Goal: Find specific page/section: Find specific page/section

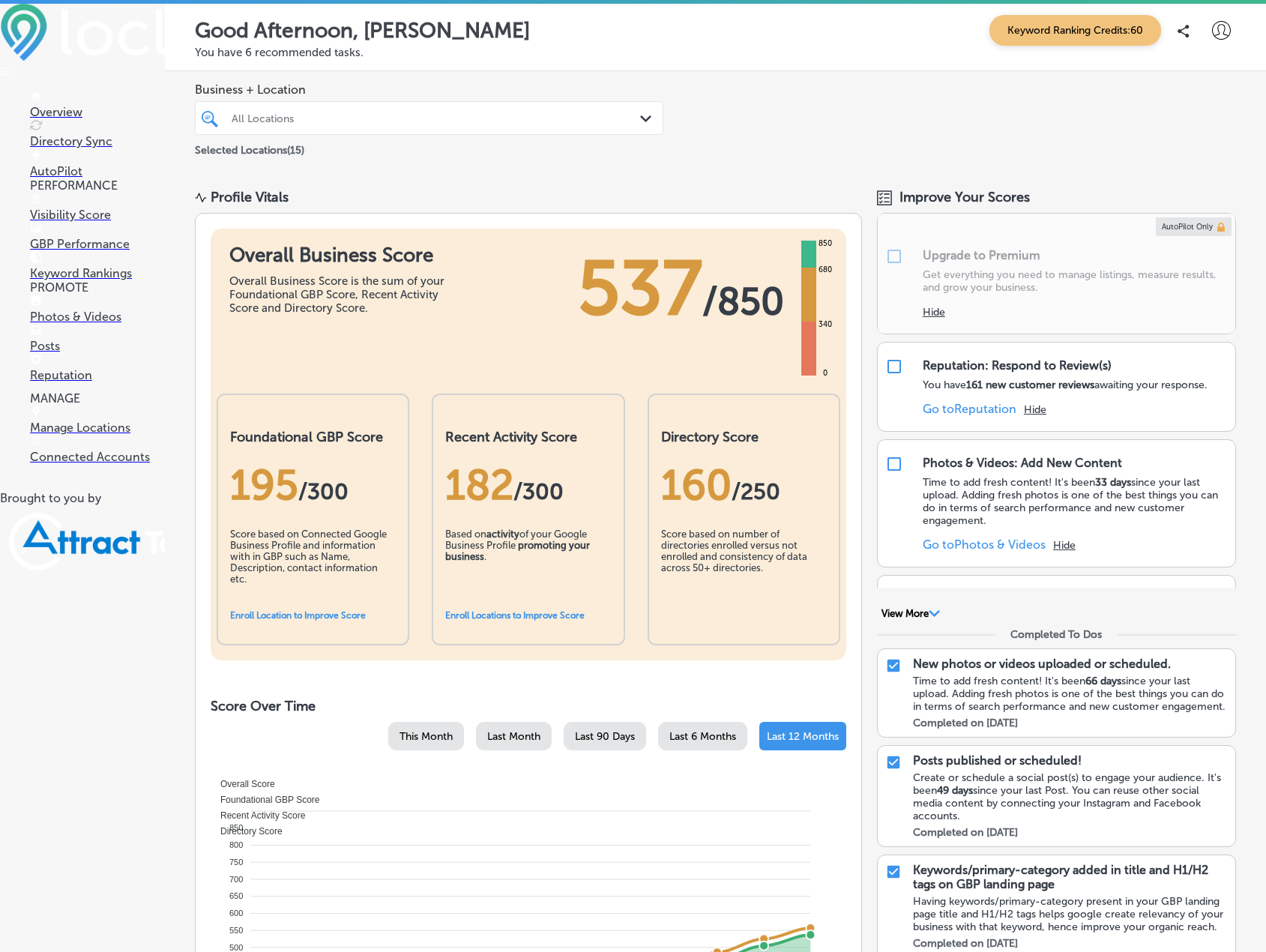
click at [322, 113] on div "All Locations" at bounding box center [437, 117] width 410 height 12
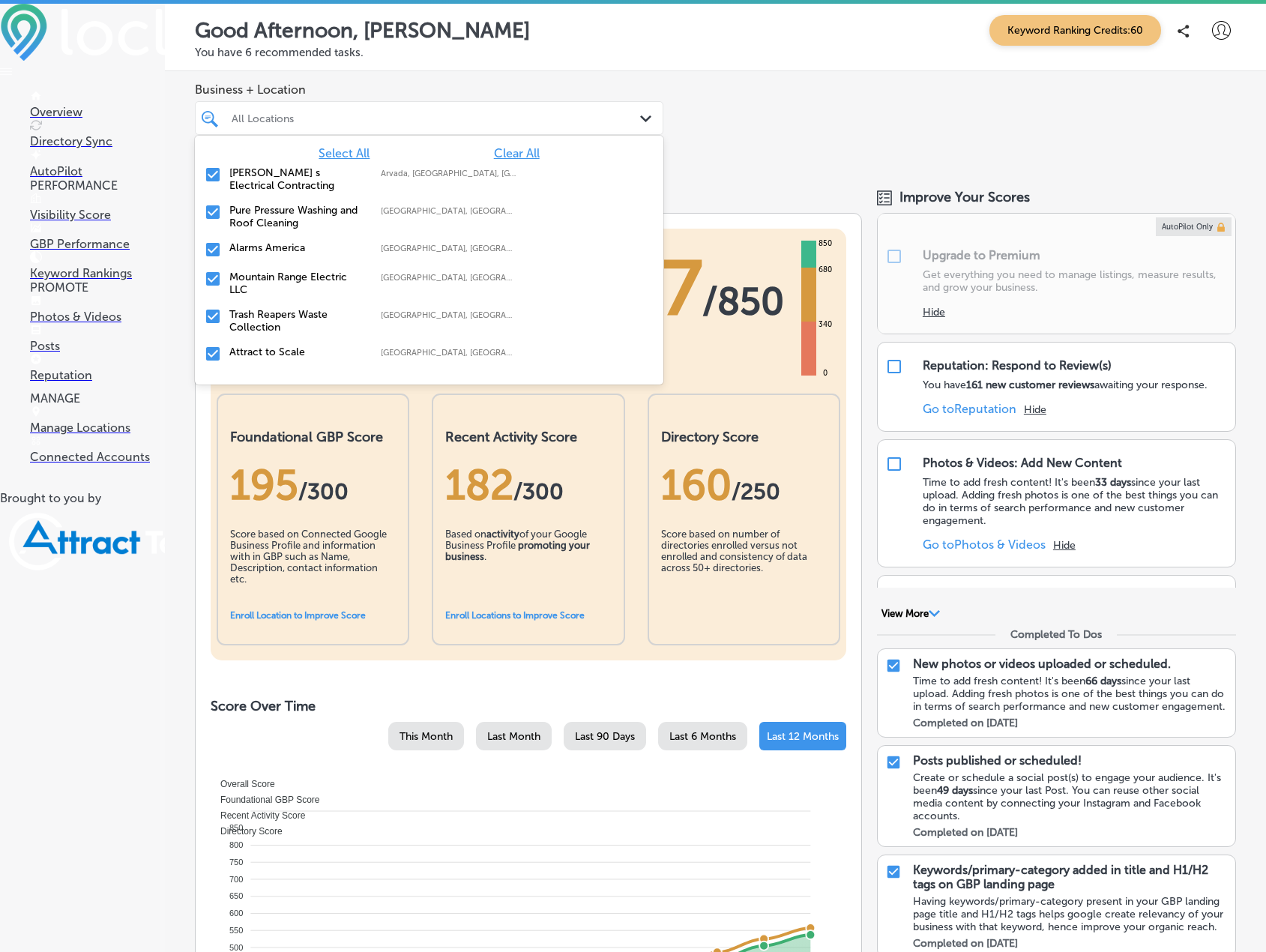
click at [500, 149] on span "Clear All" at bounding box center [516, 153] width 45 height 14
click at [367, 114] on div "All Locations" at bounding box center [437, 117] width 410 height 12
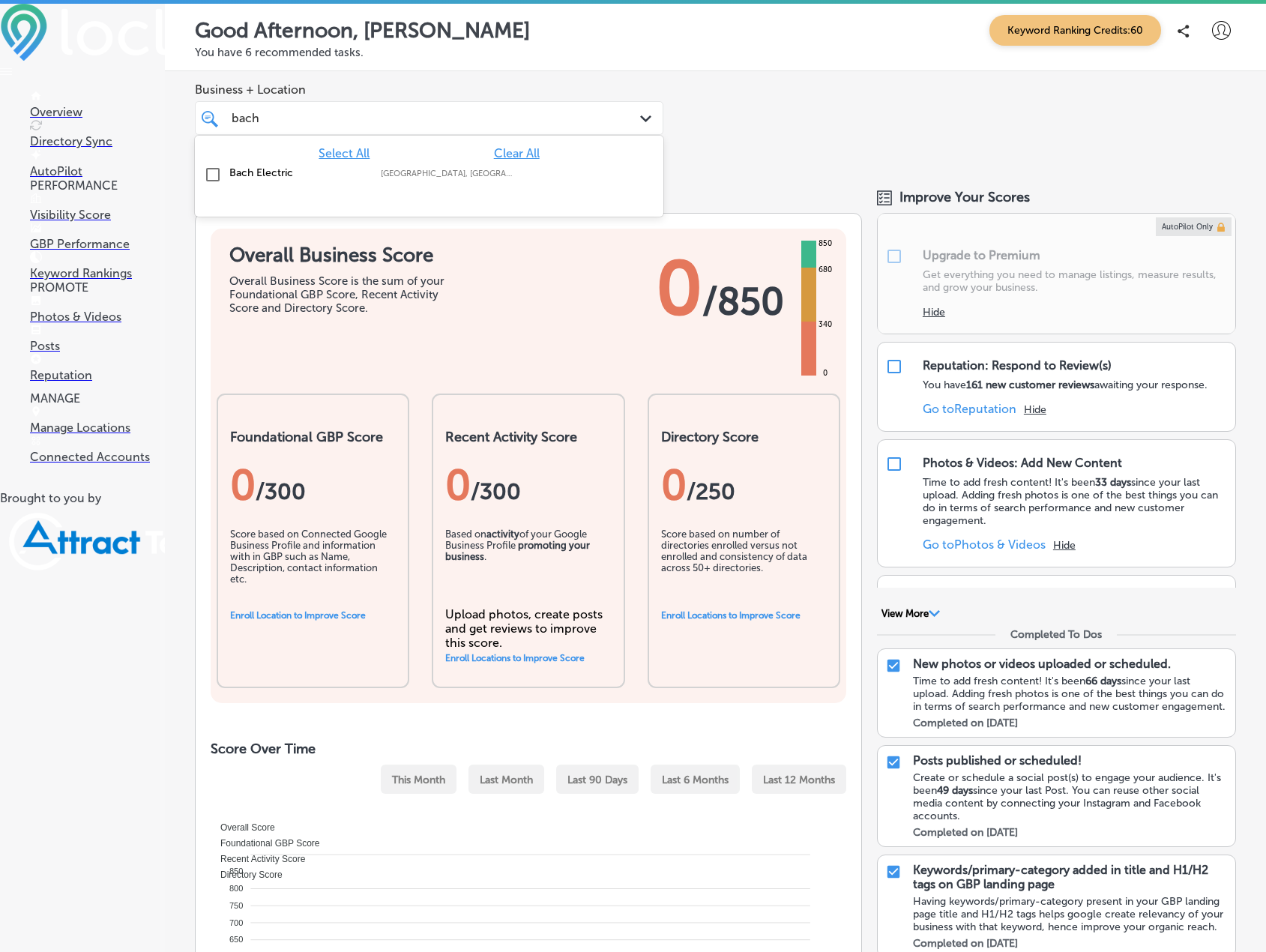
click at [206, 173] on input "checkbox" at bounding box center [213, 175] width 18 height 18
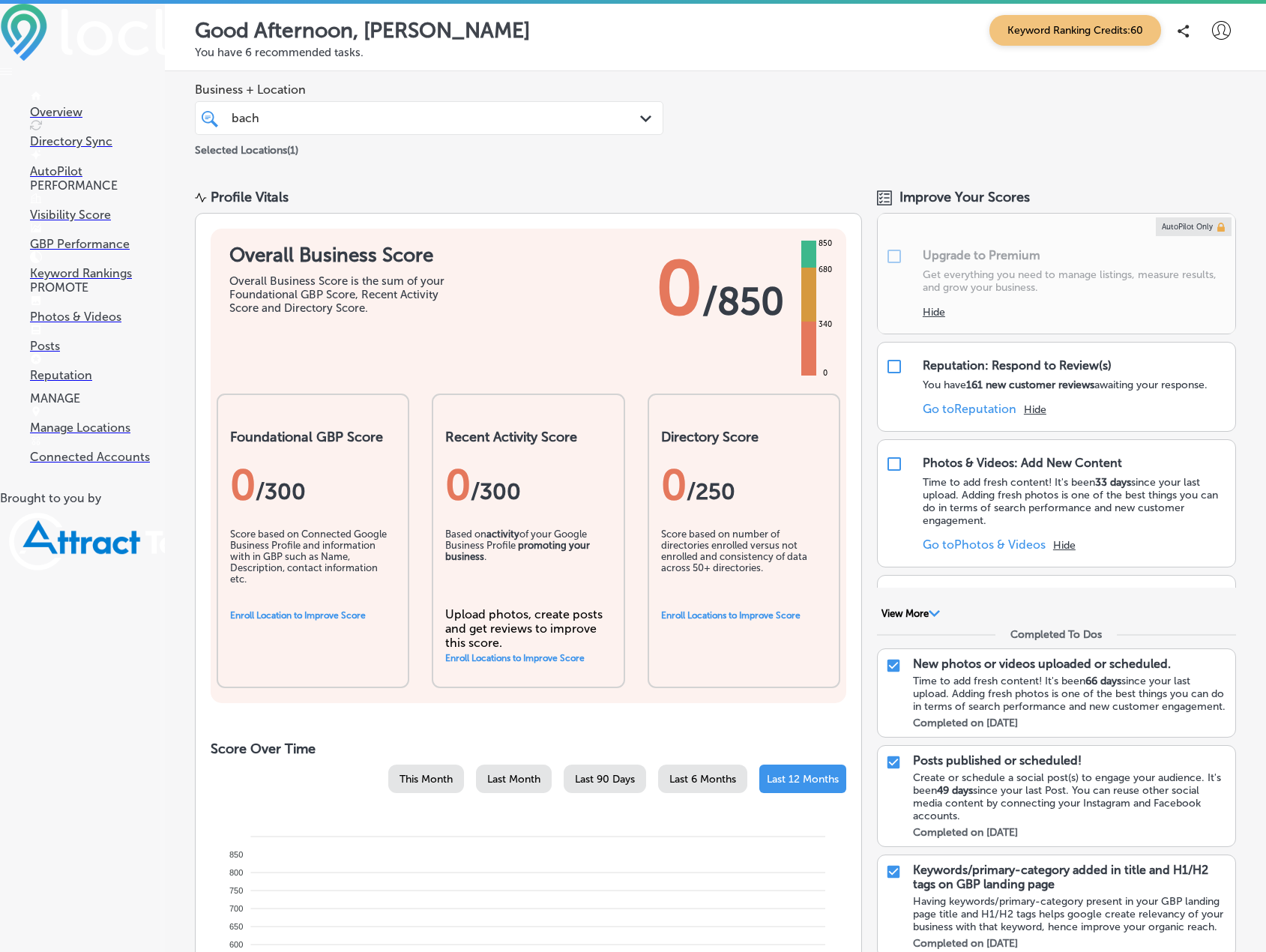
click at [774, 91] on div "Business + Location bach bach Path Created with Sketch. Selected Locations ( 1 )" at bounding box center [715, 121] width 1101 height 99
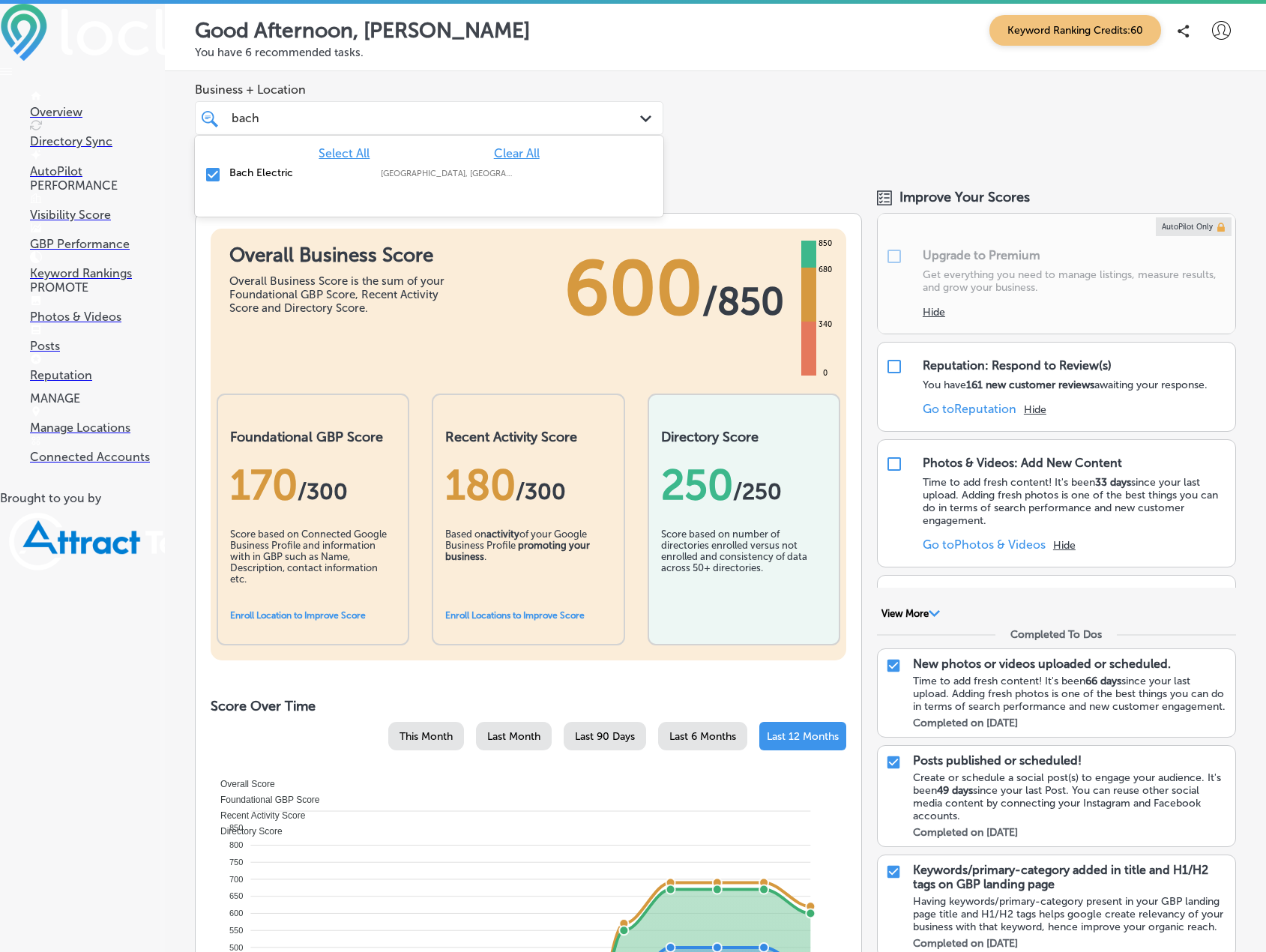
click at [455, 115] on div "bach bach" at bounding box center [408, 118] width 358 height 20
click at [213, 173] on input "checkbox" at bounding box center [213, 175] width 18 height 18
click at [294, 123] on div "bach bach" at bounding box center [408, 118] width 358 height 20
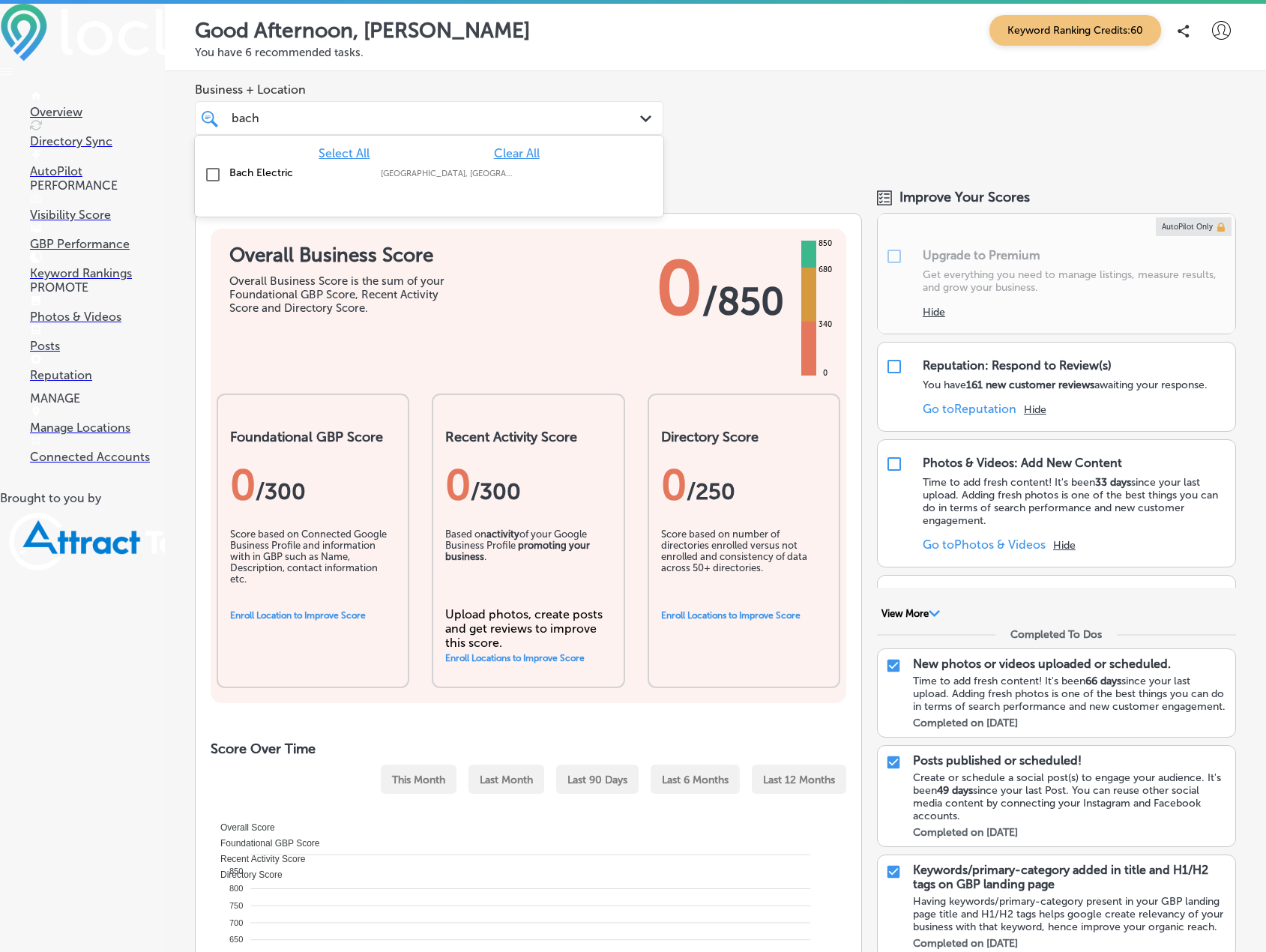
click at [294, 123] on div "bach bach" at bounding box center [408, 118] width 358 height 20
click at [289, 122] on div "bach bach" at bounding box center [408, 118] width 358 height 20
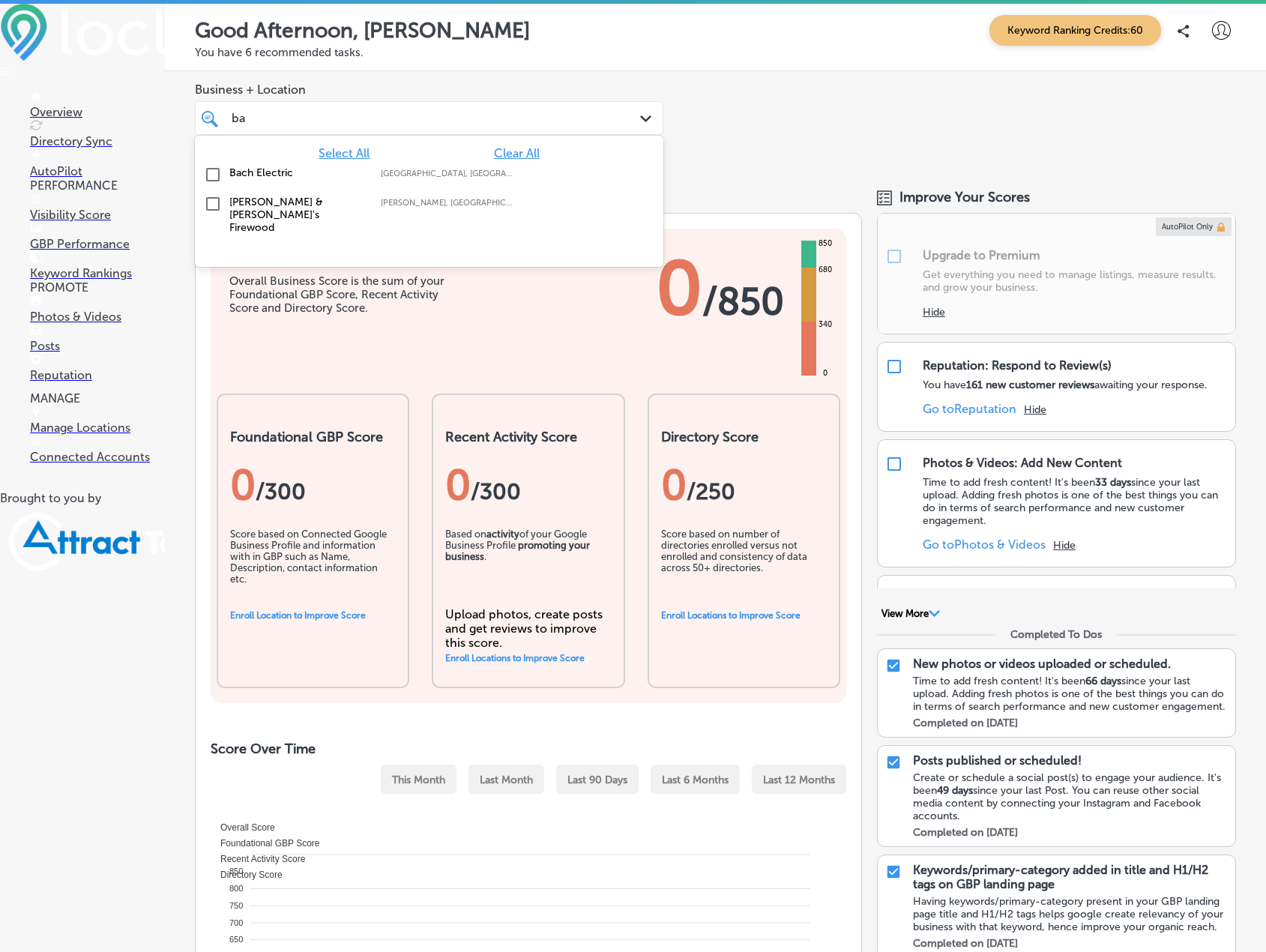
type input "b"
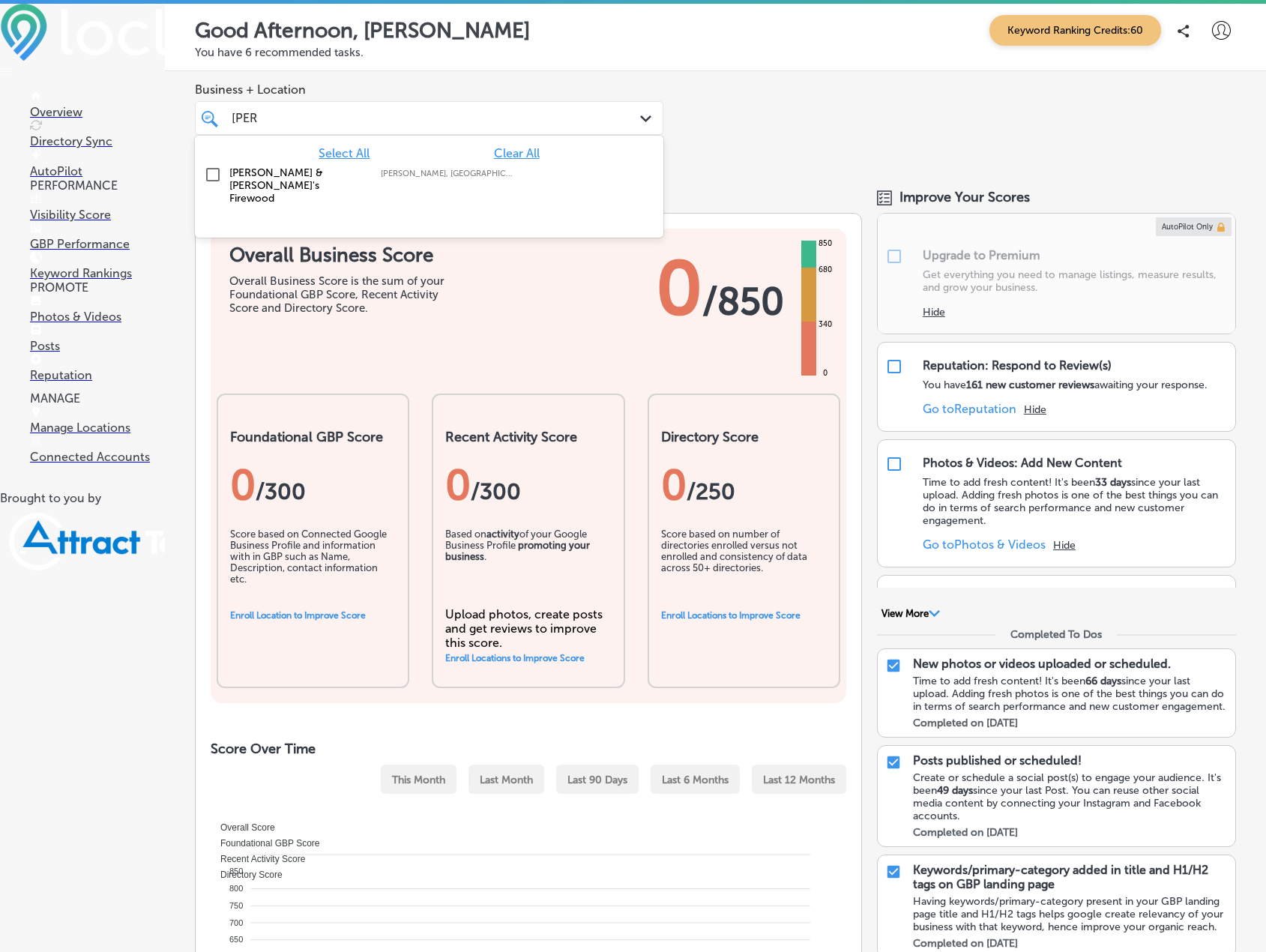
click at [250, 170] on label "[PERSON_NAME] & [PERSON_NAME]'s Firewood" at bounding box center [297, 185] width 136 height 38
click at [704, 115] on div "Business + Location option focused, 2 of 16. 2 results available for search ter…" at bounding box center [715, 121] width 1101 height 99
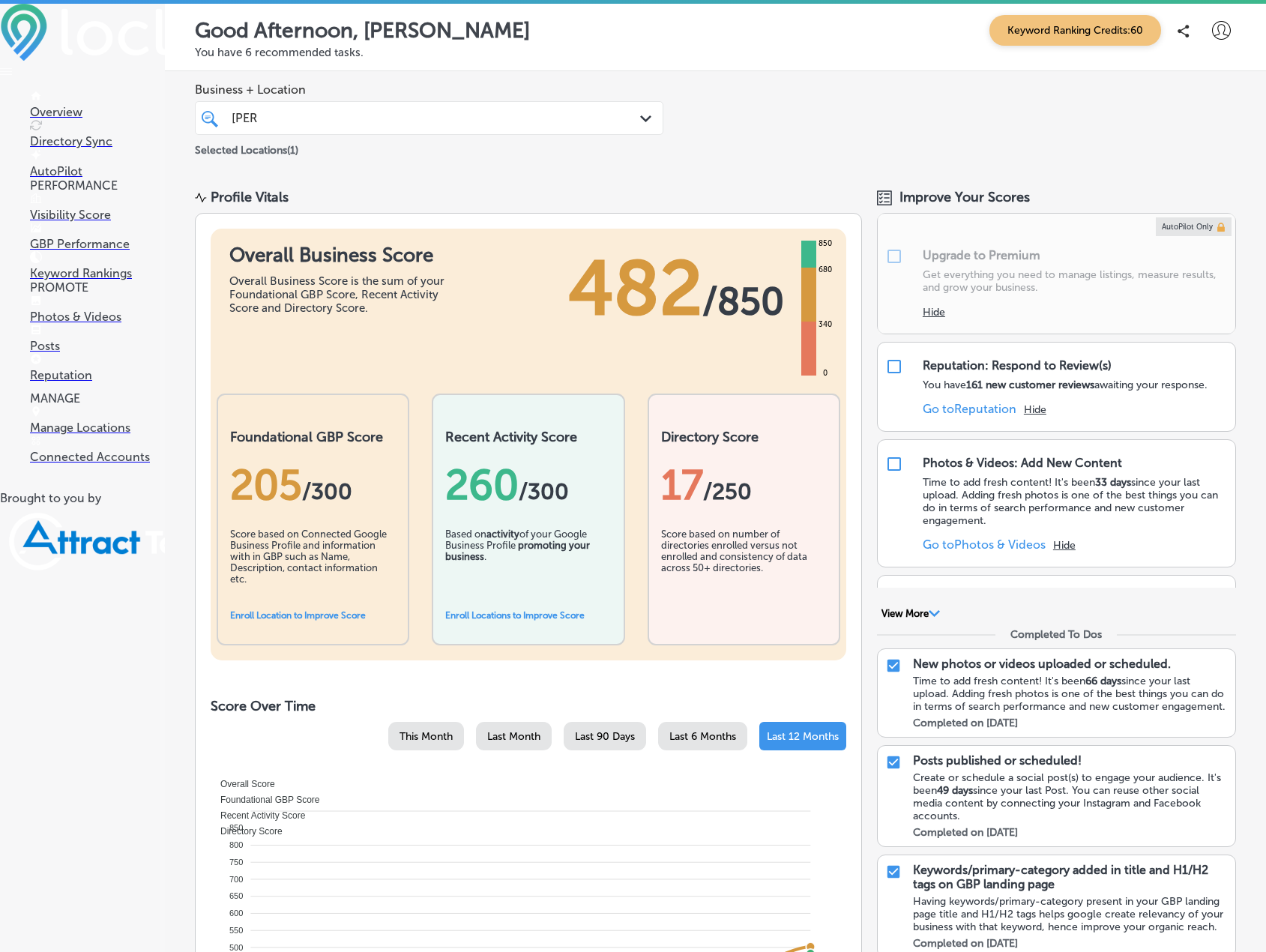
click at [354, 120] on div "[PERSON_NAME]" at bounding box center [408, 118] width 358 height 20
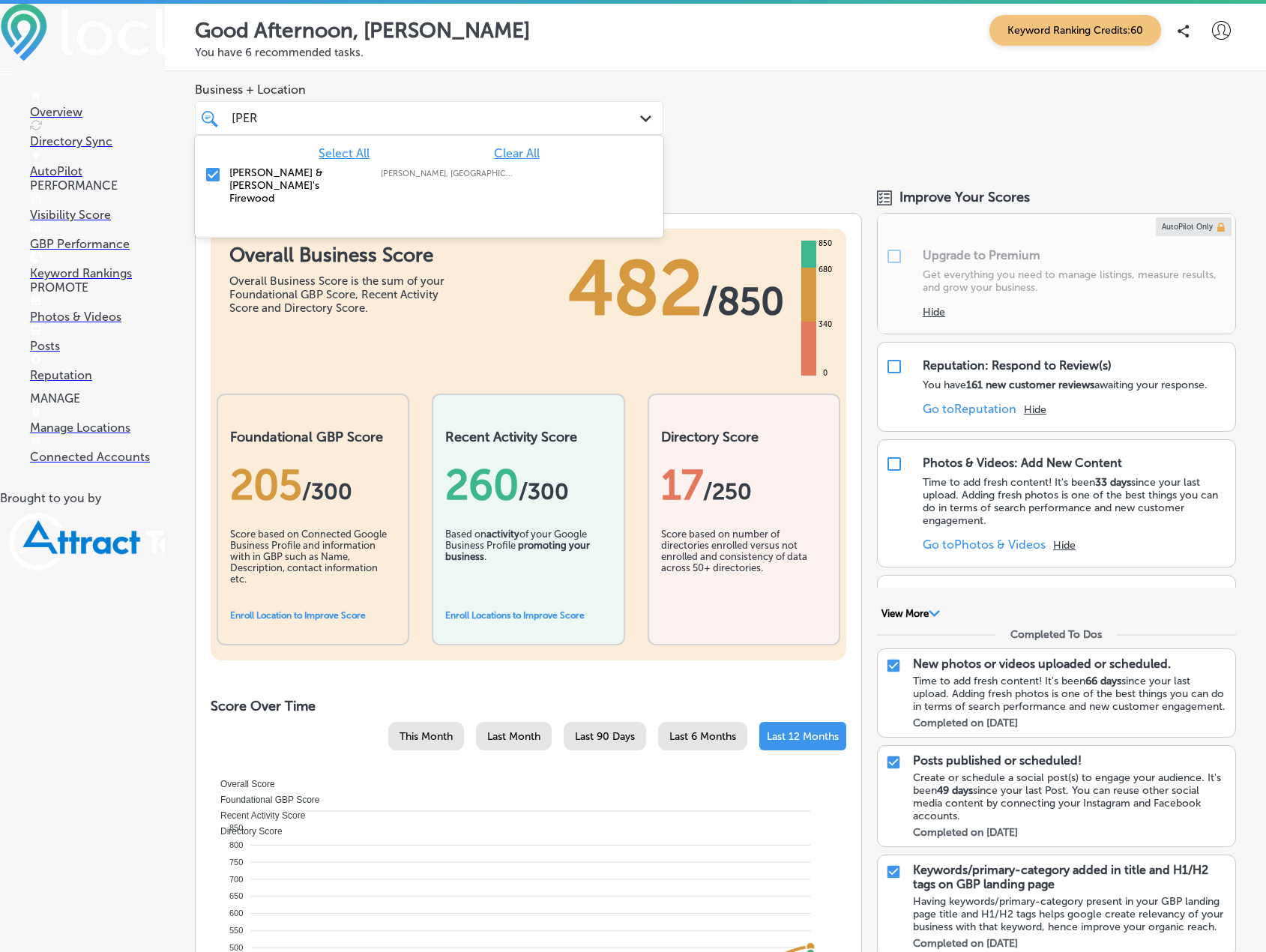
click at [514, 158] on span "Clear All" at bounding box center [516, 153] width 45 height 14
click at [385, 126] on div "[PERSON_NAME]" at bounding box center [408, 118] width 358 height 20
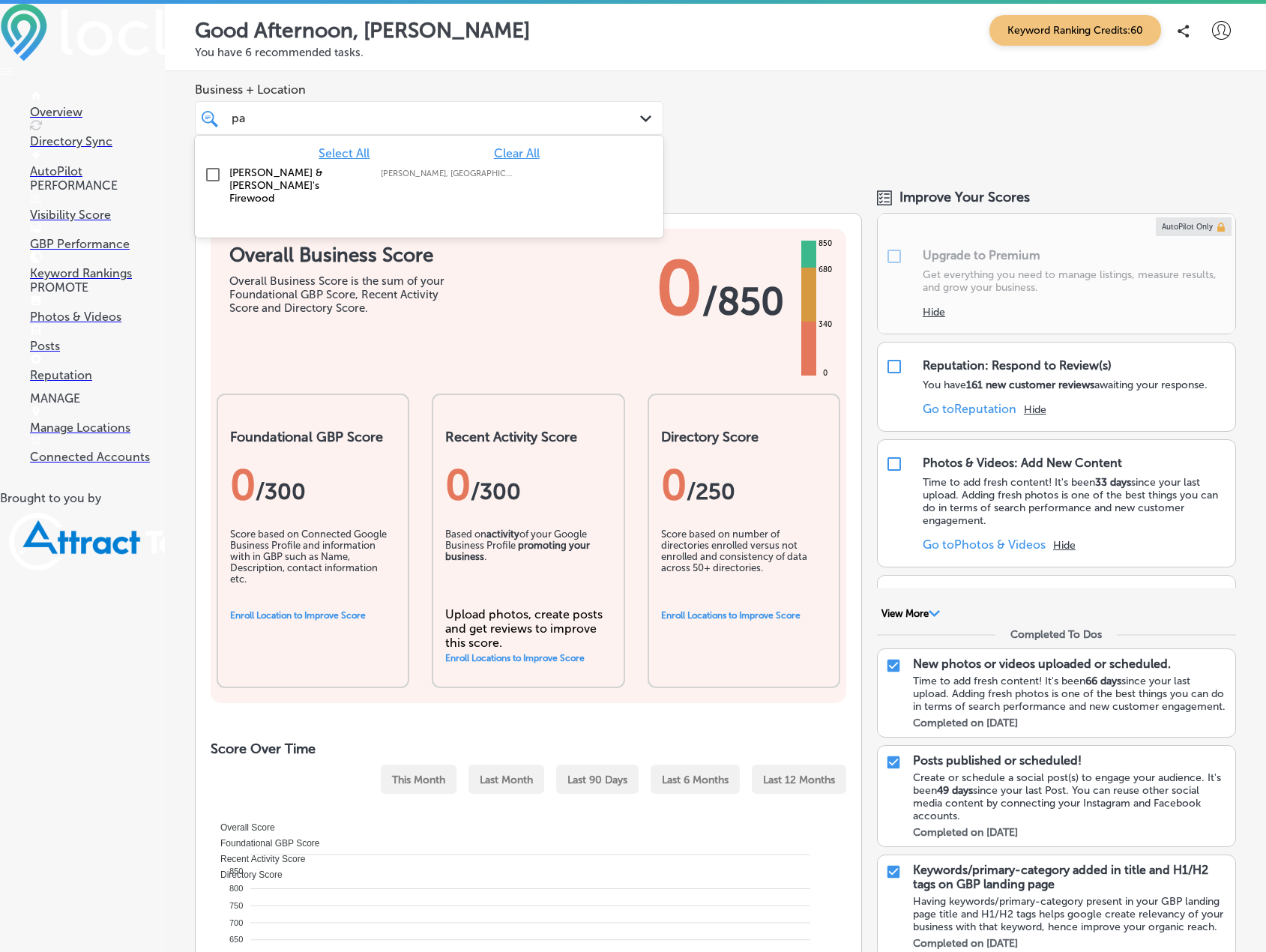
type input "p"
click at [285, 177] on label "County Line Dumpster Rentals" at bounding box center [297, 179] width 136 height 26
click at [751, 122] on div "Business + Location option focused, 2 of 16. 2 results available for search ter…" at bounding box center [715, 121] width 1101 height 99
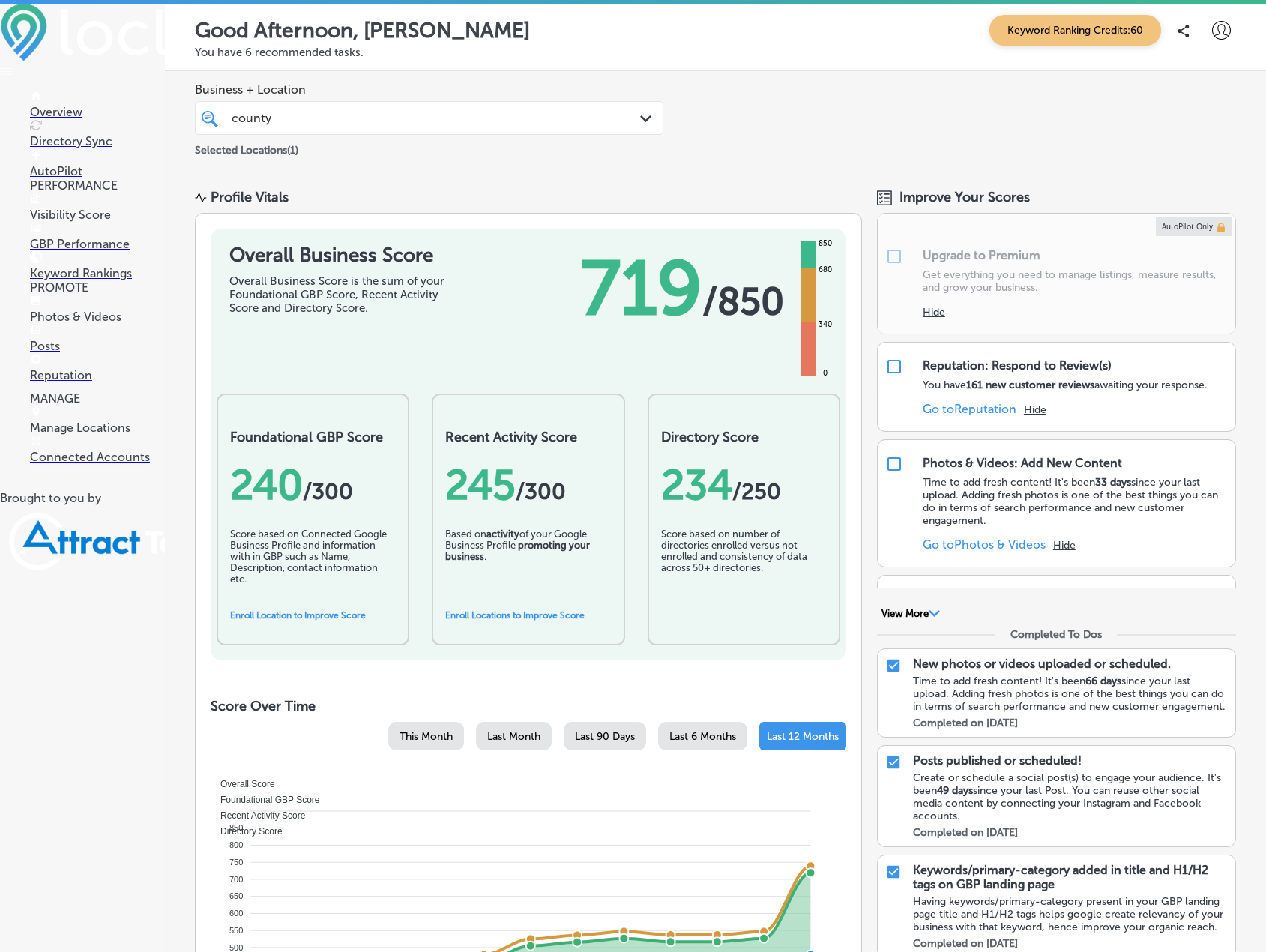
click at [385, 132] on div "[GEOGRAPHIC_DATA] Path Created with Sketch." at bounding box center [429, 117] width 469 height 34
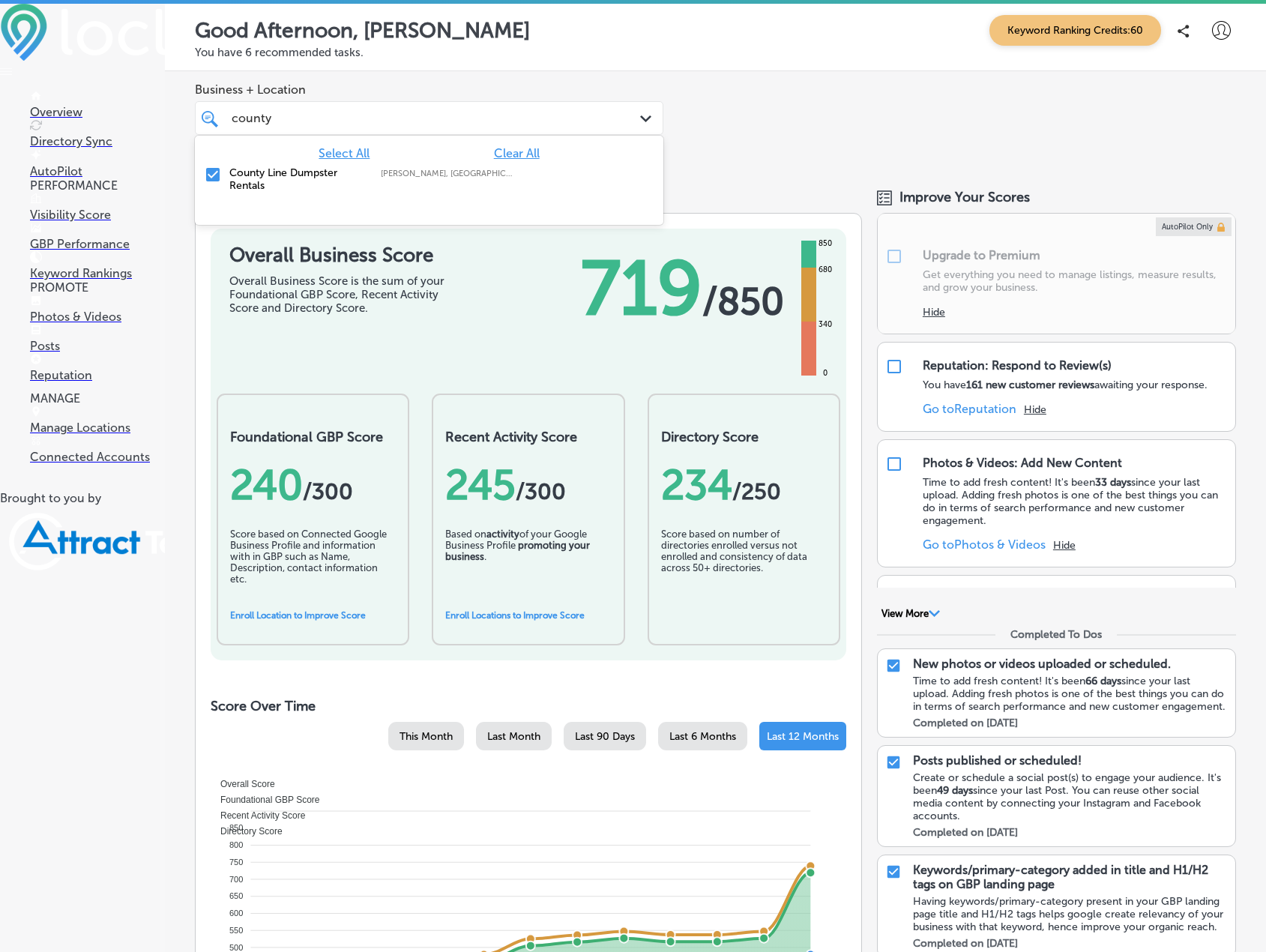
click at [502, 153] on span "Clear All" at bounding box center [516, 153] width 45 height 14
click at [428, 112] on div "[GEOGRAPHIC_DATA]" at bounding box center [408, 118] width 358 height 20
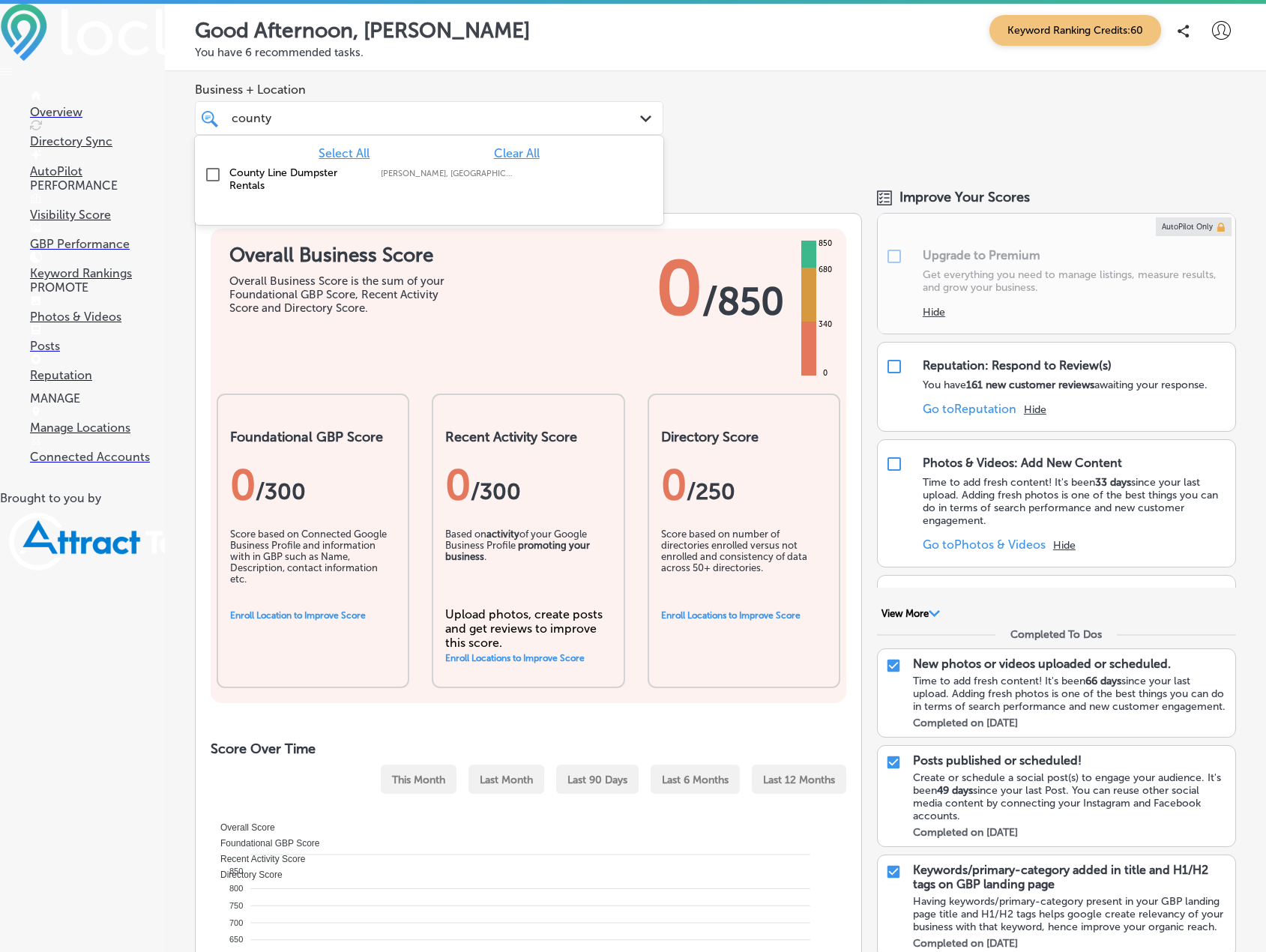
click at [428, 112] on div "[GEOGRAPHIC_DATA]" at bounding box center [408, 118] width 358 height 20
type input "c"
click at [211, 178] on input "checkbox" at bounding box center [213, 175] width 18 height 18
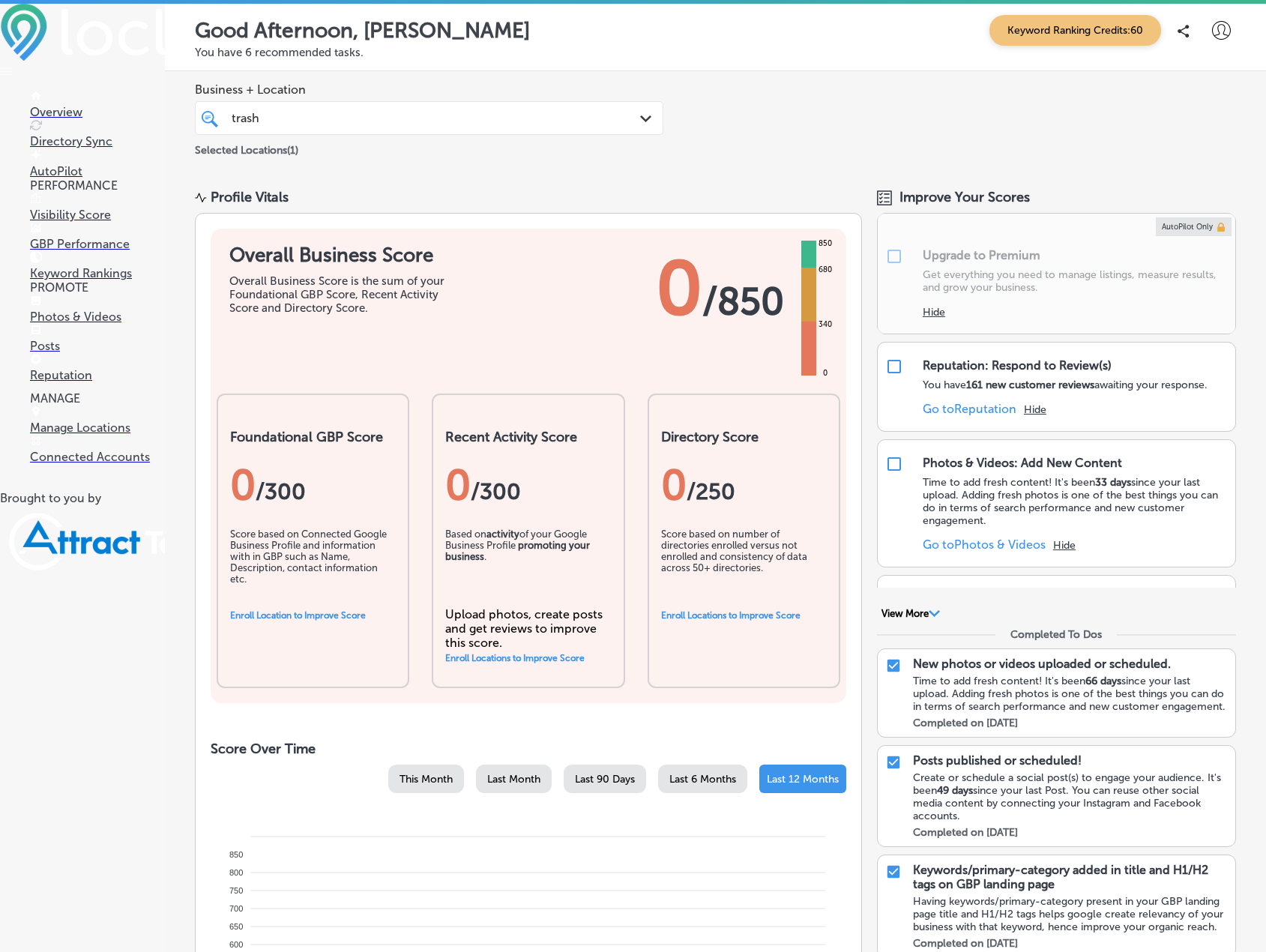
click at [797, 93] on div "Business + Location trash trash Path Created with Sketch. Selected Locations ( …" at bounding box center [715, 121] width 1101 height 99
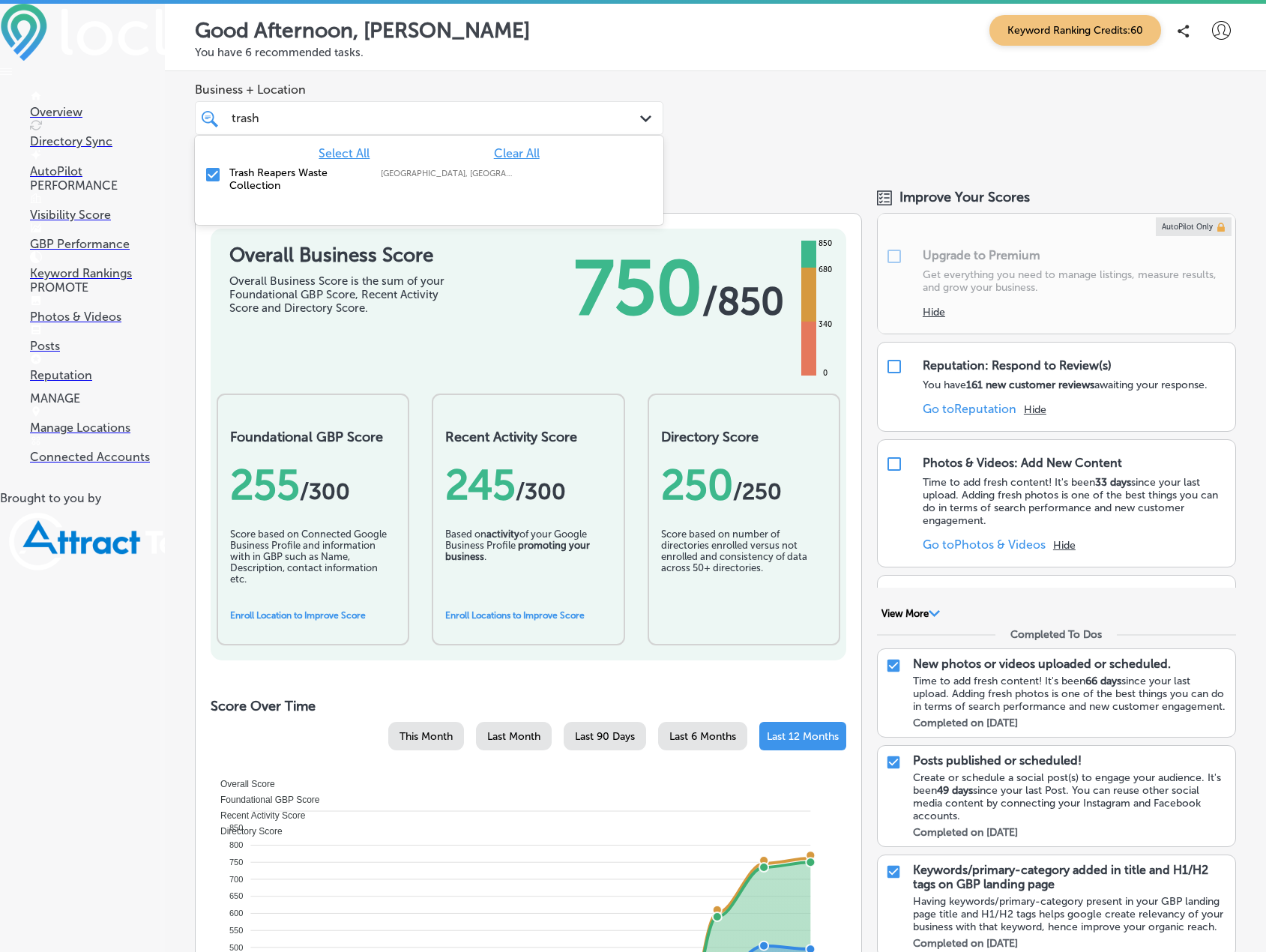
click at [422, 130] on div "trash trash Path Created with Sketch." at bounding box center [429, 117] width 469 height 34
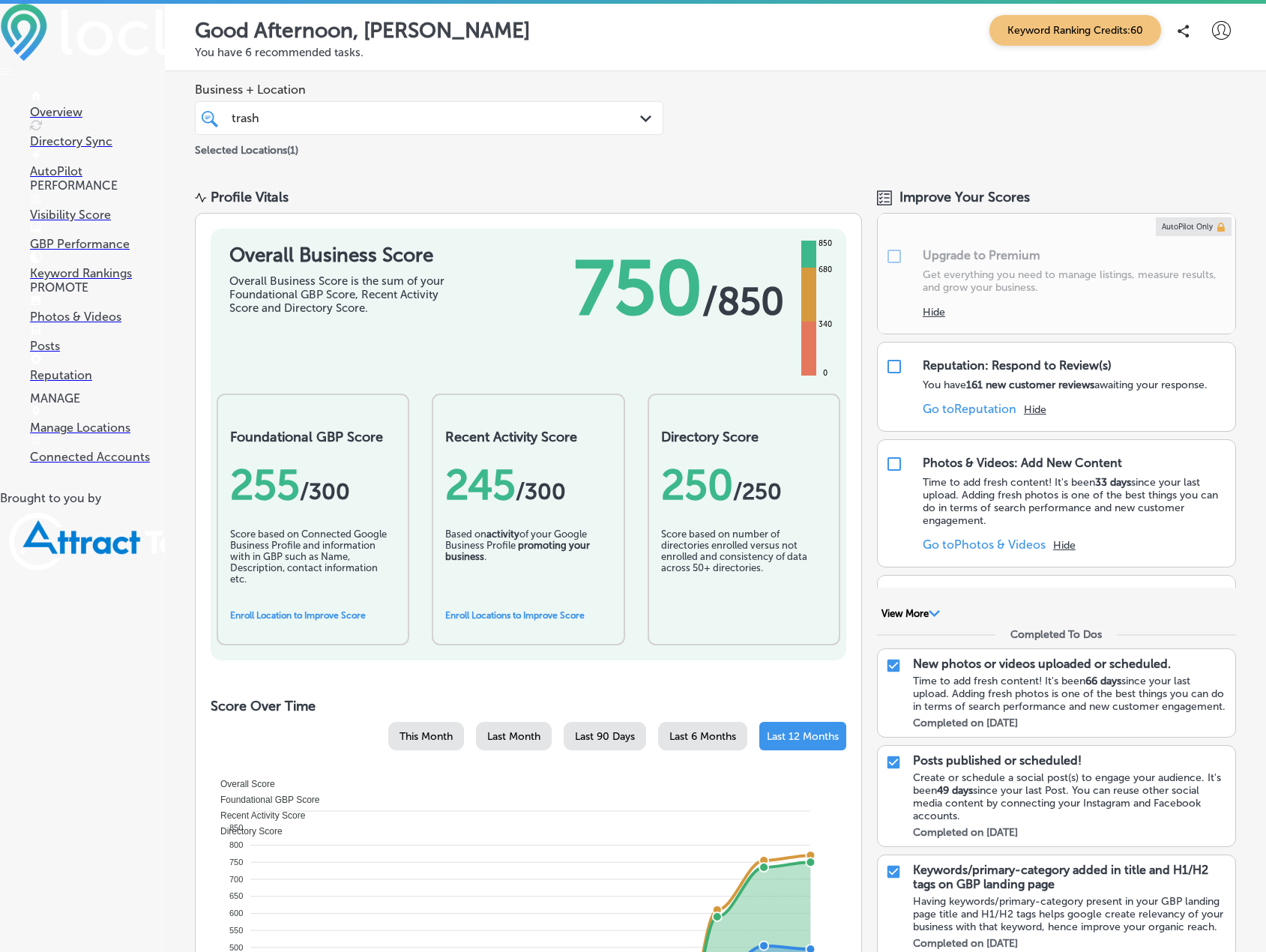
click at [412, 117] on div "trash trash" at bounding box center [408, 118] width 358 height 20
click at [411, 117] on div "trash trash" at bounding box center [408, 118] width 358 height 20
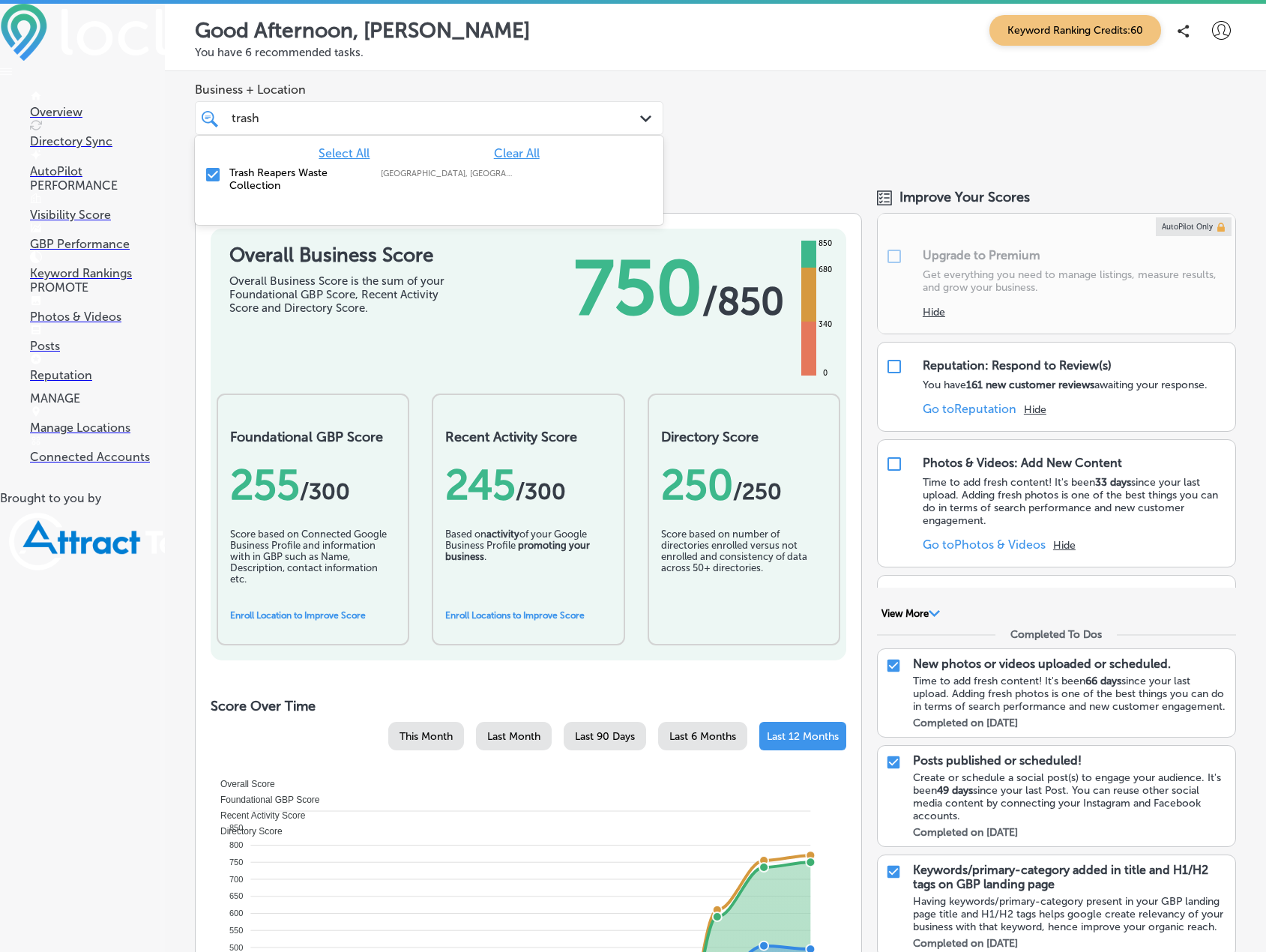
click at [411, 115] on div "trash trash" at bounding box center [408, 118] width 358 height 20
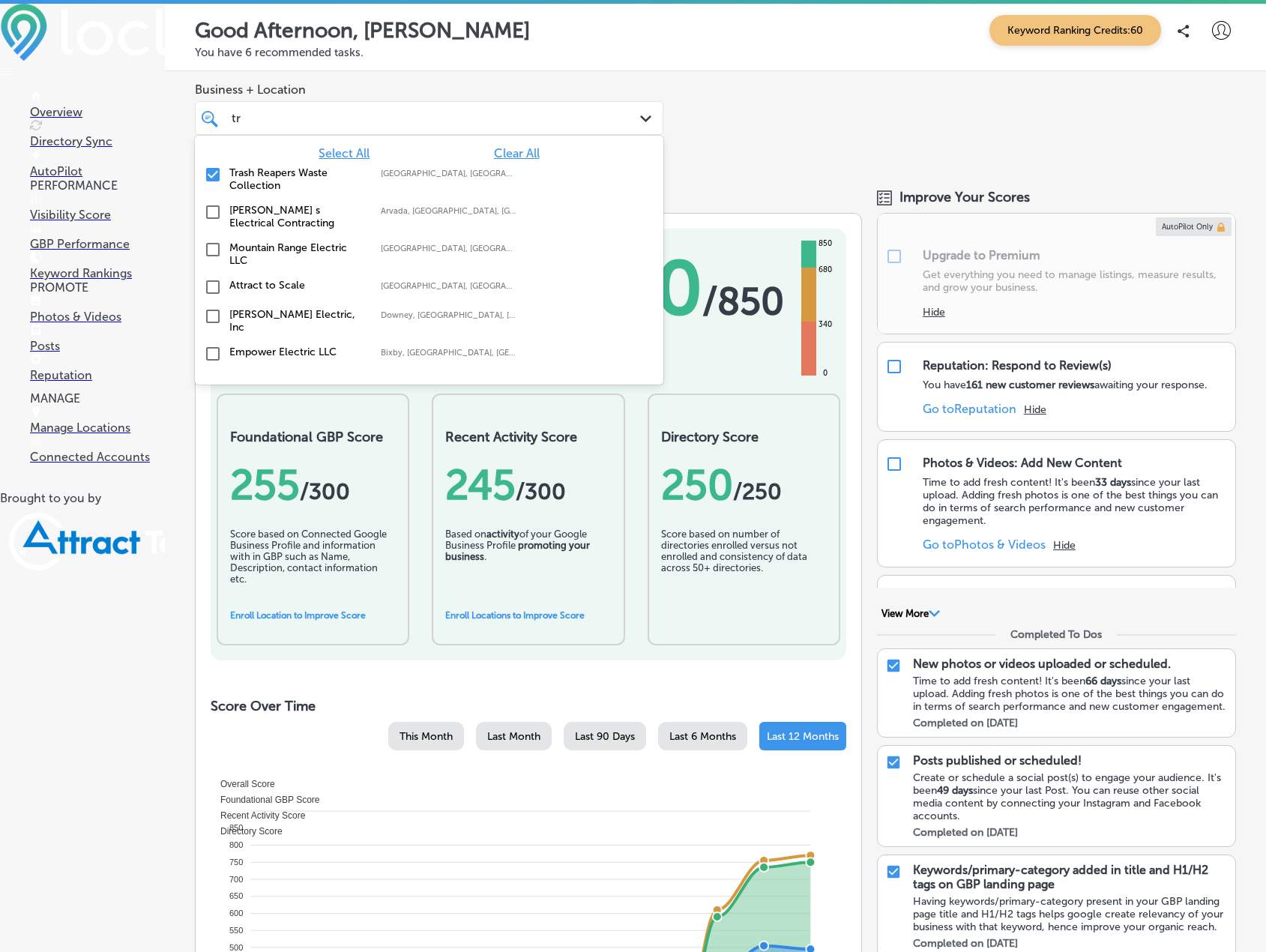
type input "t"
click at [213, 175] on input "checkbox" at bounding box center [213, 175] width 18 height 18
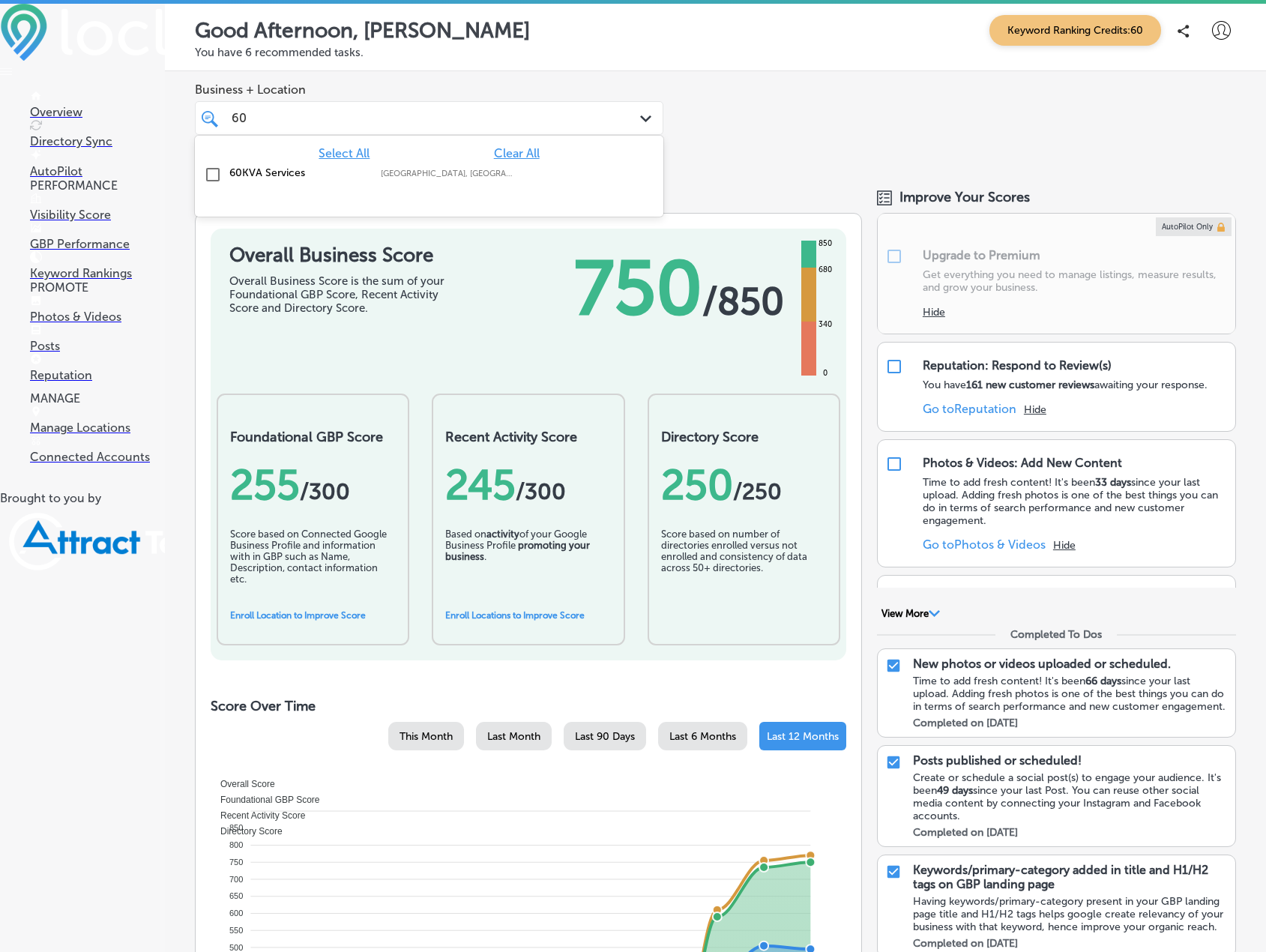
click at [208, 177] on input "checkbox" at bounding box center [213, 175] width 18 height 18
type input "60"
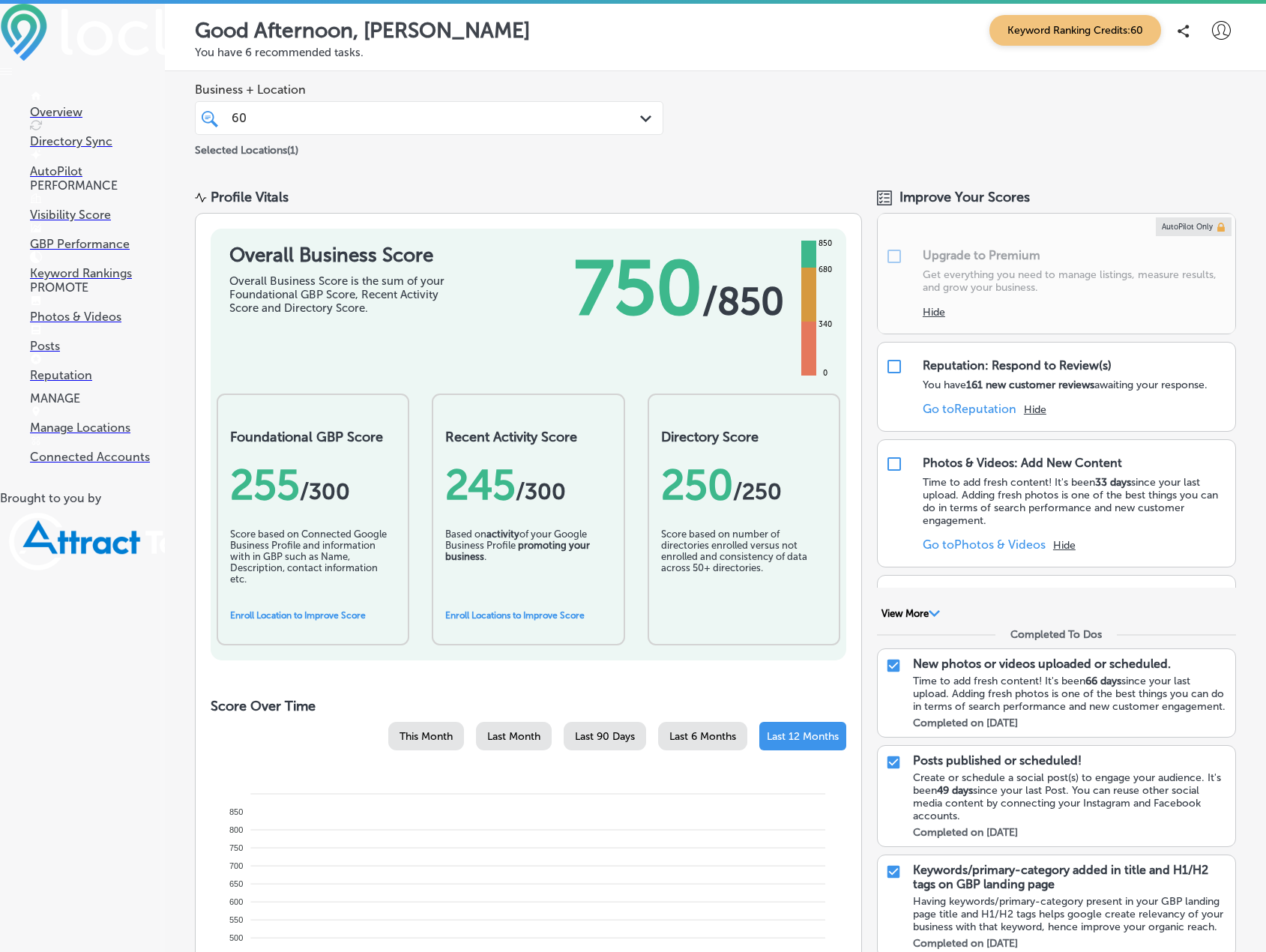
click at [819, 100] on div "Business + Location 60 60 Path Created with Sketch. Selected Locations ( 1 )" at bounding box center [715, 121] width 1101 height 99
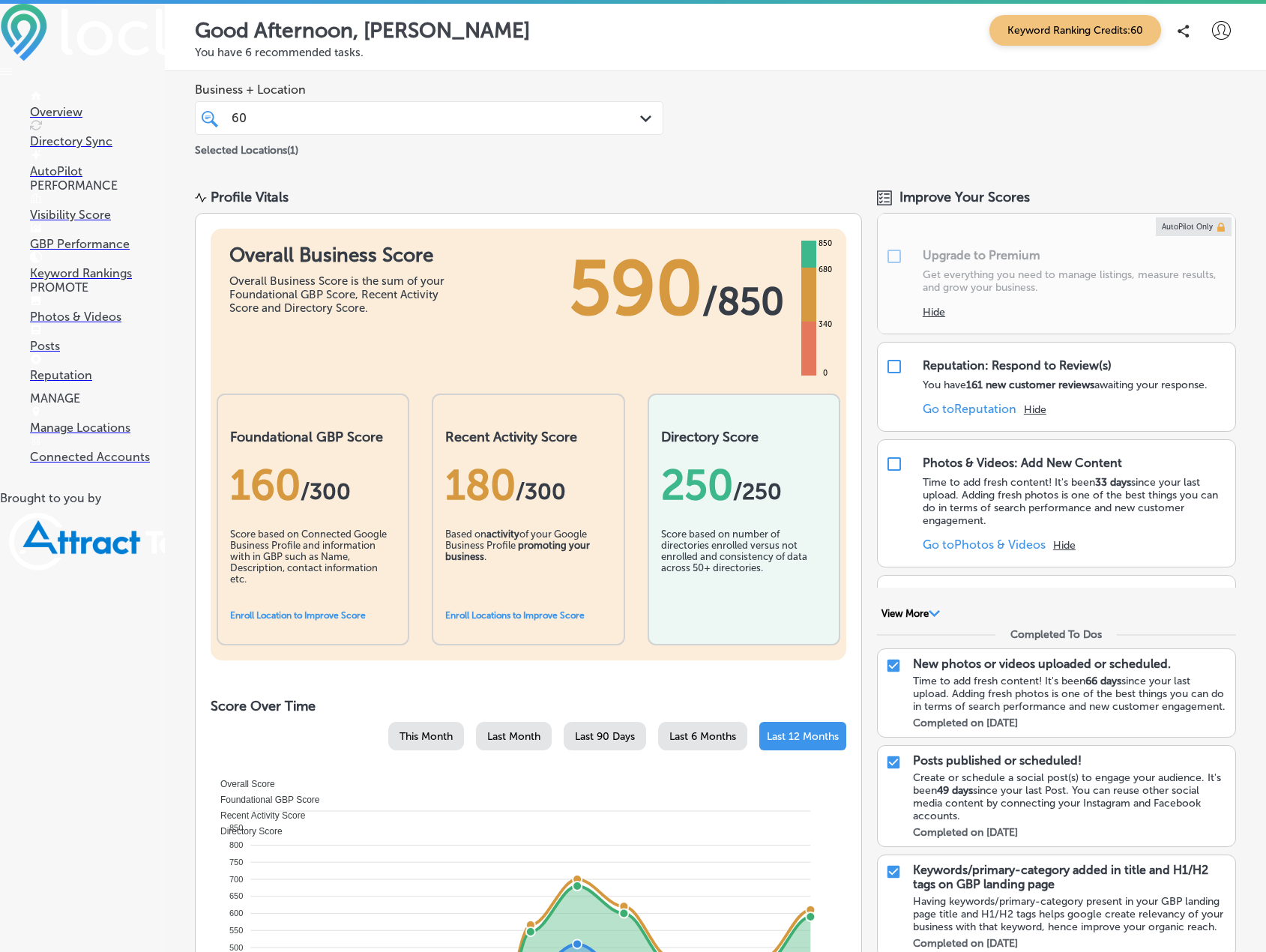
click at [450, 112] on div "60 60" at bounding box center [408, 118] width 358 height 20
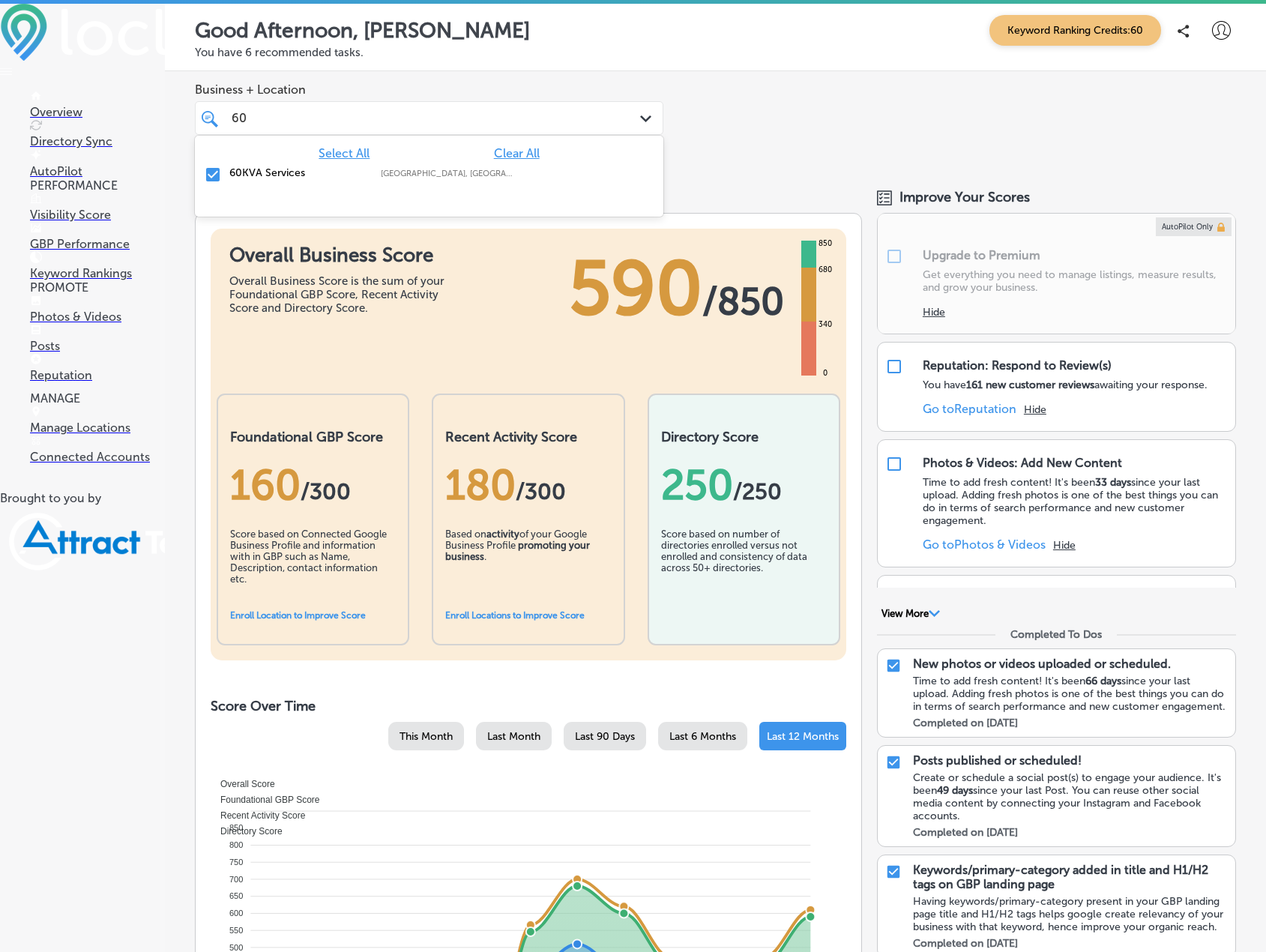
click at [502, 155] on span "Clear All" at bounding box center [516, 153] width 45 height 14
click at [695, 116] on div "Business + Location option focused, 8 of 16. 2 results available for search ter…" at bounding box center [715, 121] width 1101 height 99
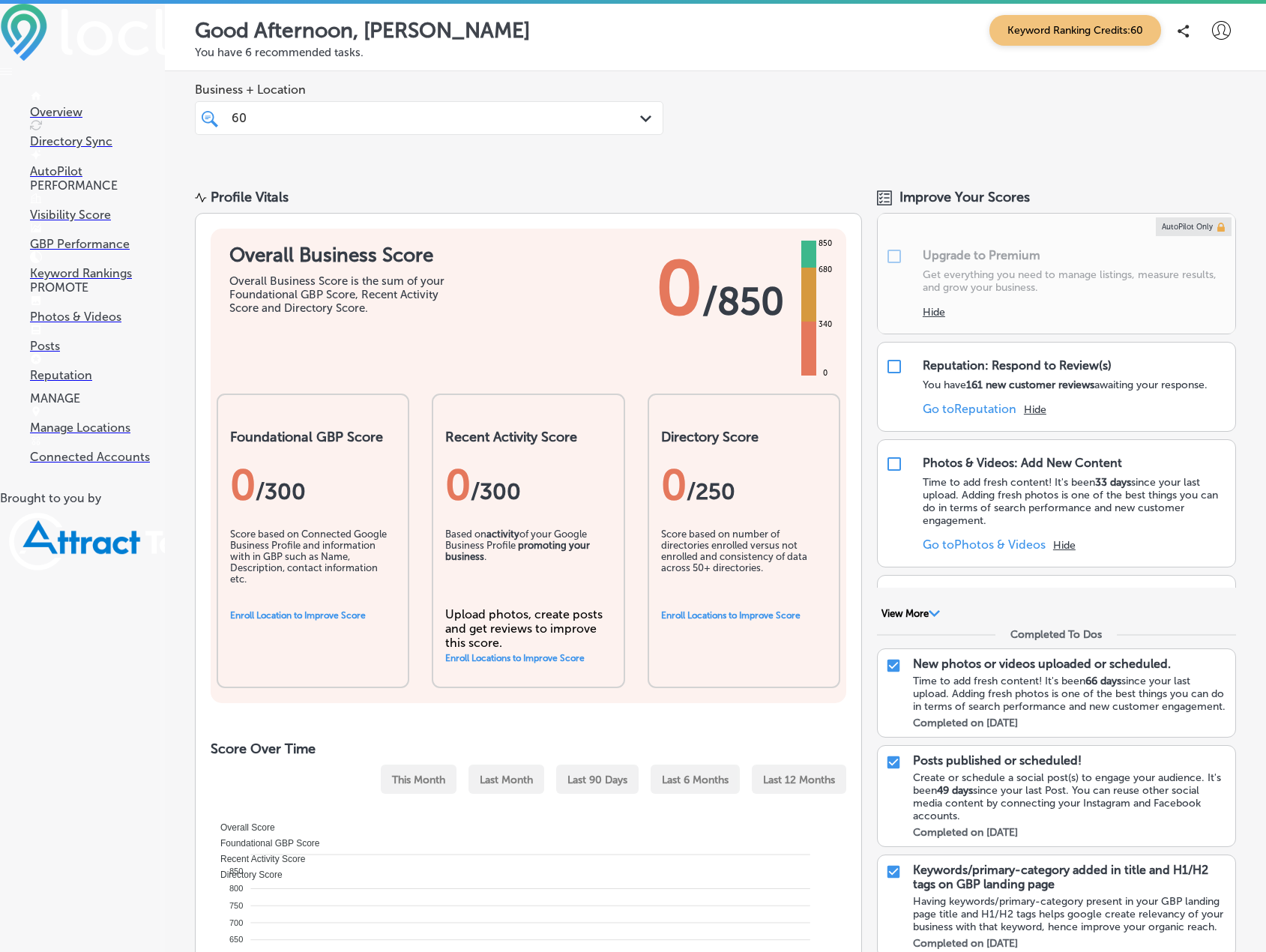
click at [738, 75] on div "Business + Location 60 60 Path Created with Sketch." at bounding box center [715, 121] width 1101 height 99
